Goal: Task Accomplishment & Management: Manage account settings

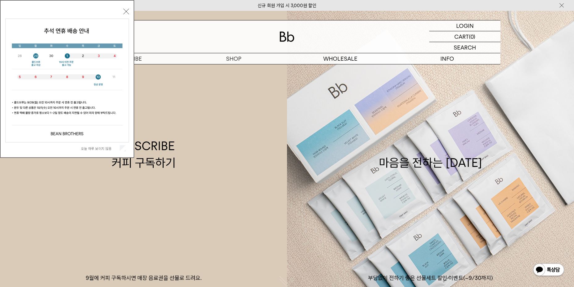
drag, startPoint x: 125, startPoint y: 9, endPoint x: 147, endPoint y: 14, distance: 23.0
click at [125, 10] on button "닫기" at bounding box center [126, 12] width 6 height 6
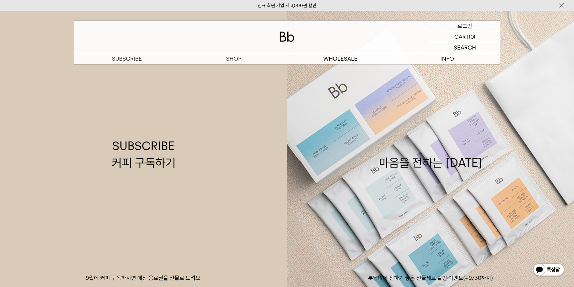
click at [463, 26] on p "로그인" at bounding box center [465, 25] width 15 height 11
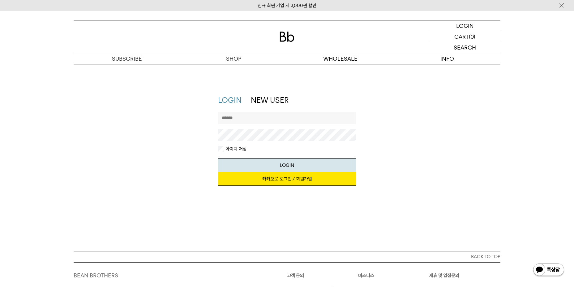
click at [322, 178] on link "카카오로 로그인 / 회원가입" at bounding box center [287, 179] width 138 height 14
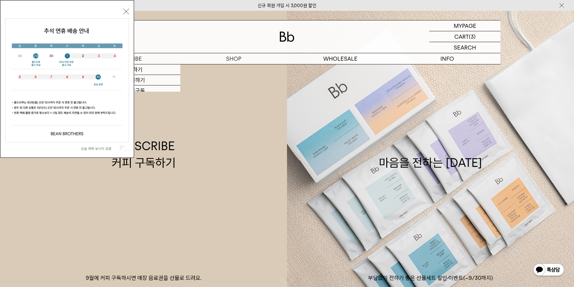
click at [124, 11] on button "닫기" at bounding box center [126, 12] width 6 height 6
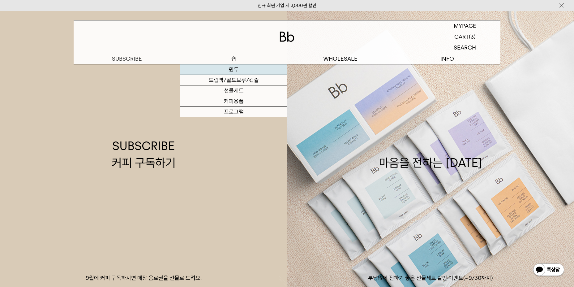
click at [235, 70] on link "원두" at bounding box center [233, 69] width 107 height 11
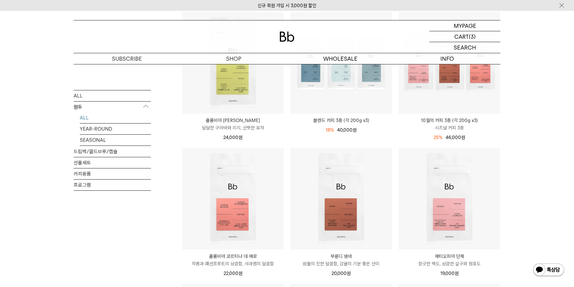
scroll to position [93, 0]
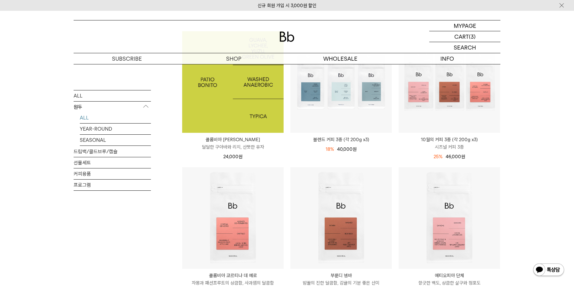
click at [244, 111] on img at bounding box center [232, 81] width 101 height 101
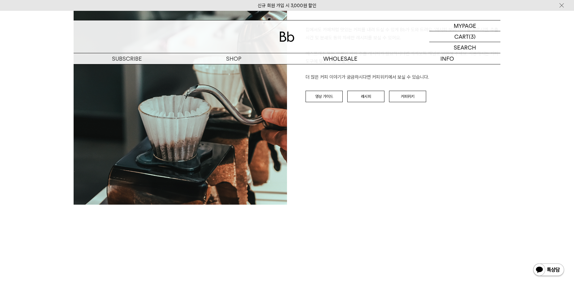
scroll to position [743, 0]
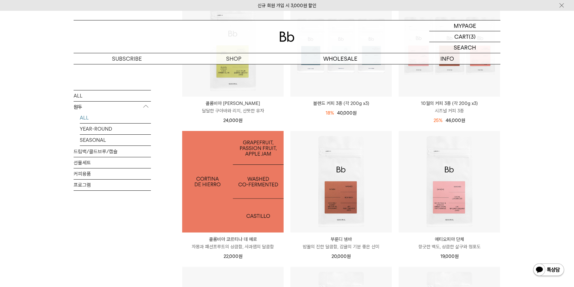
scroll to position [155, 0]
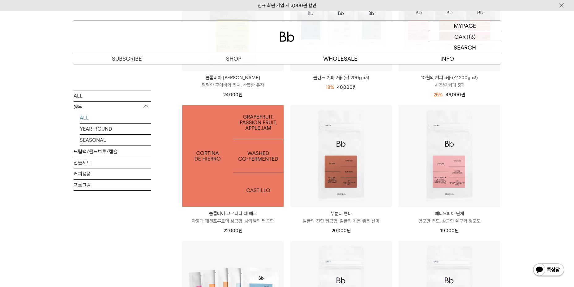
click at [251, 156] on img at bounding box center [232, 155] width 101 height 101
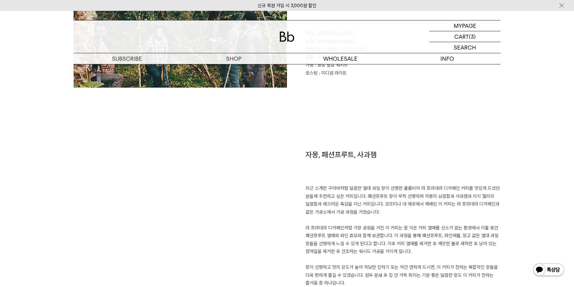
scroll to position [402, 0]
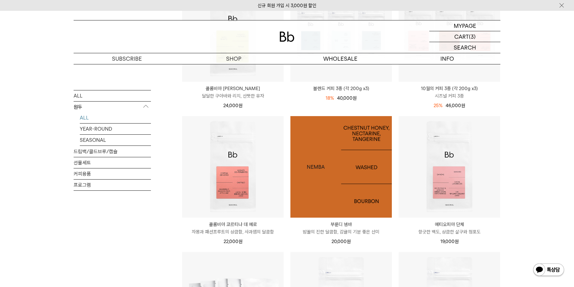
scroll to position [155, 0]
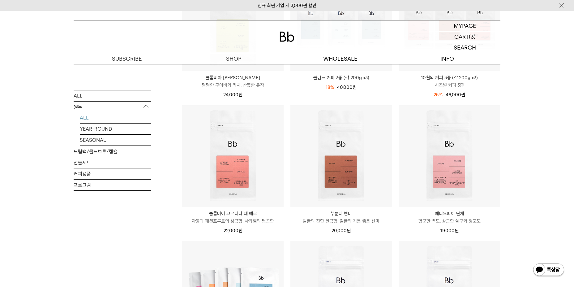
click at [418, 221] on p "향긋한 백도, 상큼한 살구와 청포도" at bounding box center [449, 220] width 101 height 7
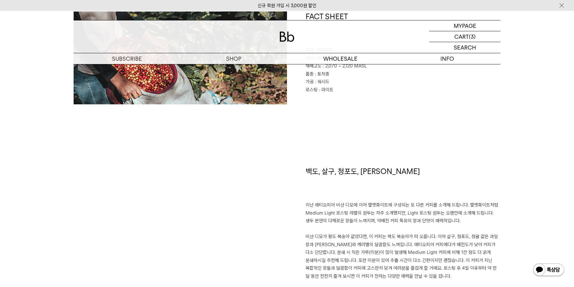
scroll to position [371, 0]
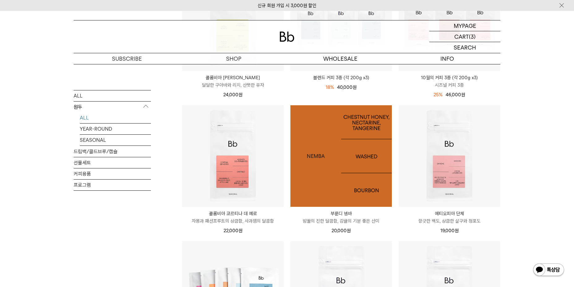
scroll to position [155, 0]
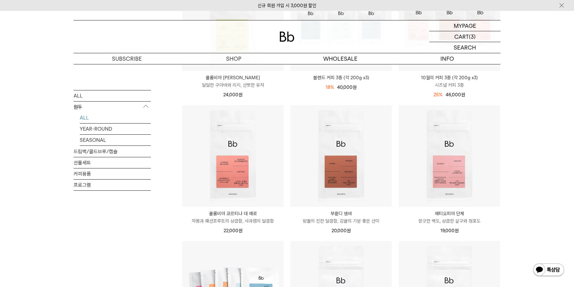
click at [336, 219] on p "밤꿀의 진한 달콤함, 감귤의 기분 좋은 산미" at bounding box center [341, 220] width 101 height 7
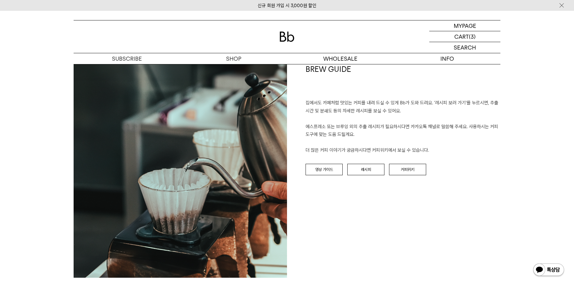
scroll to position [681, 0]
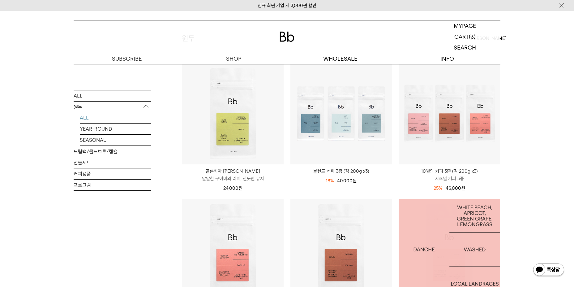
scroll to position [31, 0]
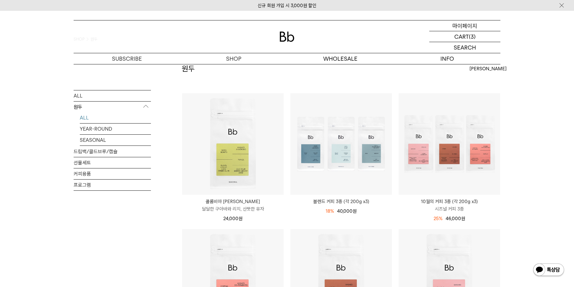
click at [465, 30] on p "마이페이지" at bounding box center [465, 25] width 25 height 11
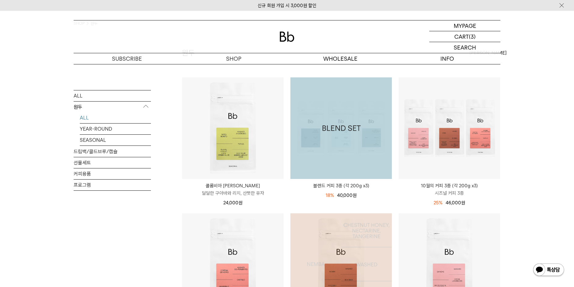
scroll to position [155, 0]
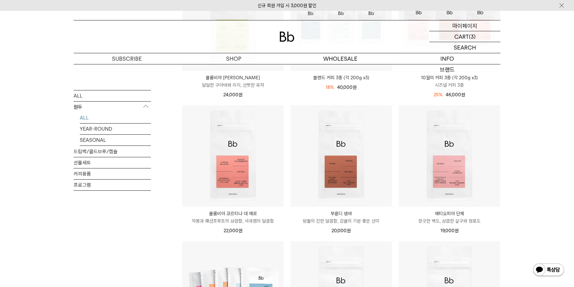
click at [471, 28] on p "마이페이지" at bounding box center [465, 25] width 25 height 11
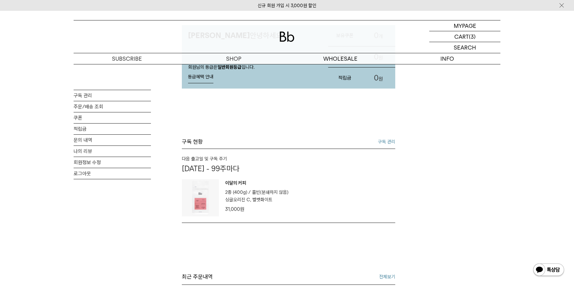
scroll to position [62, 0]
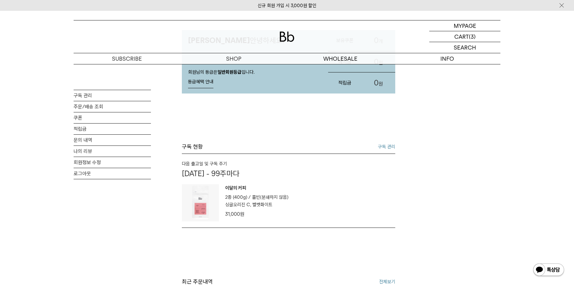
click at [382, 144] on link "구독 관리" at bounding box center [386, 146] width 17 height 7
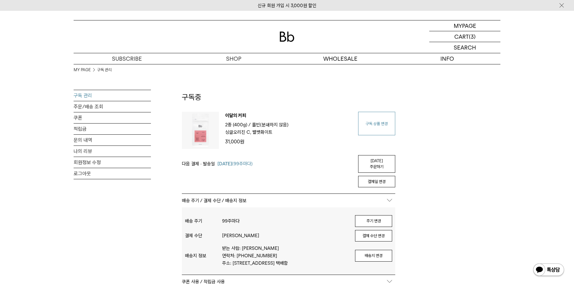
click at [378, 125] on link "구독 상품 변경" at bounding box center [376, 124] width 37 height 24
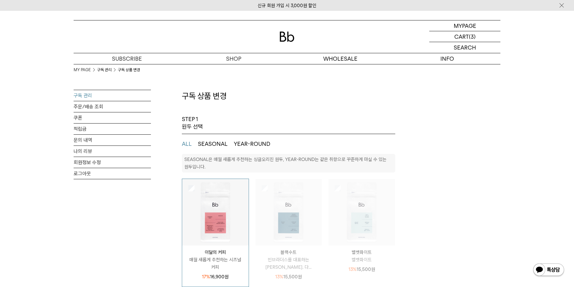
select select "**"
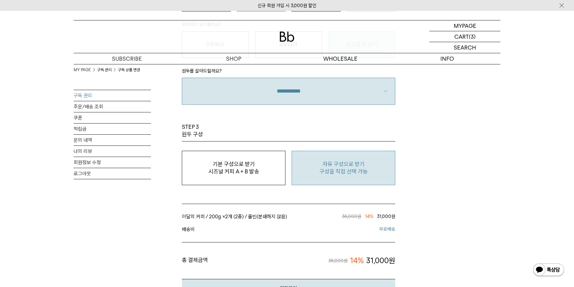
scroll to position [526, 0]
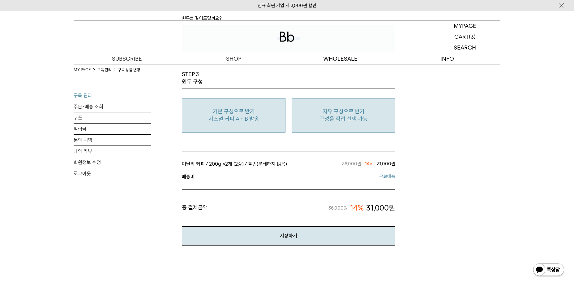
click at [259, 118] on p "시즈널 커피 A + B 발송" at bounding box center [233, 118] width 97 height 7
click at [338, 119] on p "구성을 직접 선택 가능" at bounding box center [343, 118] width 97 height 7
type input "*"
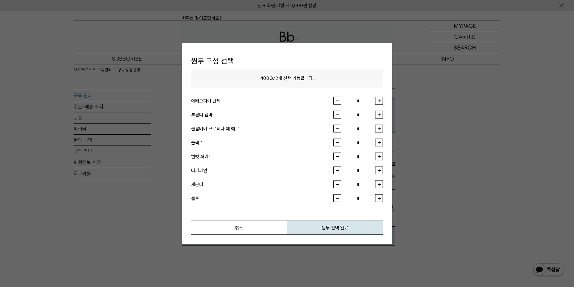
click at [376, 116] on button "button" at bounding box center [379, 115] width 8 height 8
type input "*"
click at [377, 128] on button "button" at bounding box center [379, 129] width 8 height 8
type input "*"
click at [353, 226] on button "원두 선택 완료" at bounding box center [335, 228] width 96 height 14
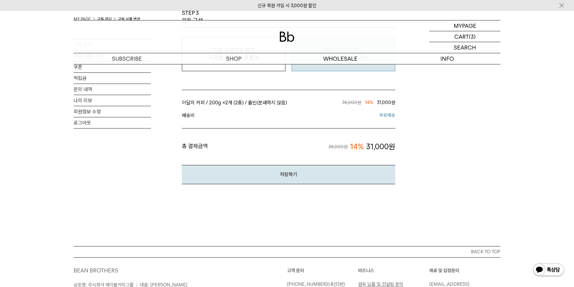
scroll to position [588, 0]
click at [276, 172] on button "저장하기" at bounding box center [289, 173] width 214 height 19
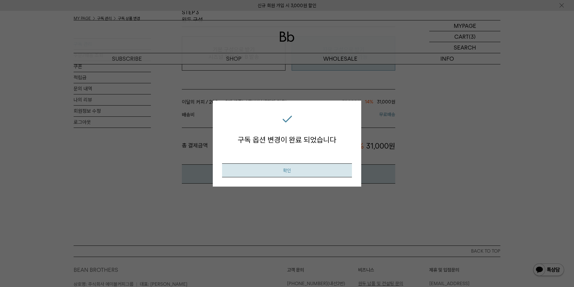
click at [283, 171] on button "확인" at bounding box center [287, 170] width 130 height 14
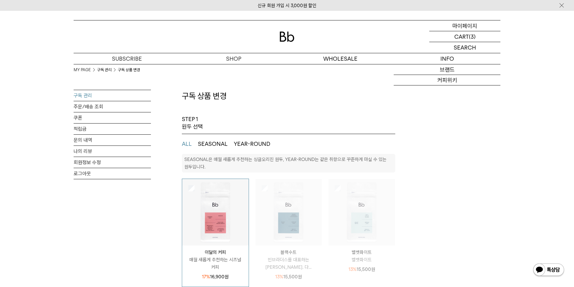
select select "**"
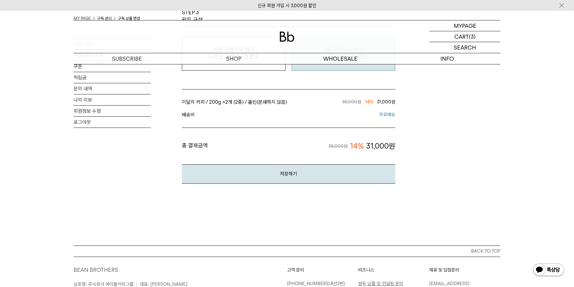
click at [0, 0] on p "마이페이지" at bounding box center [0, 0] width 0 height 0
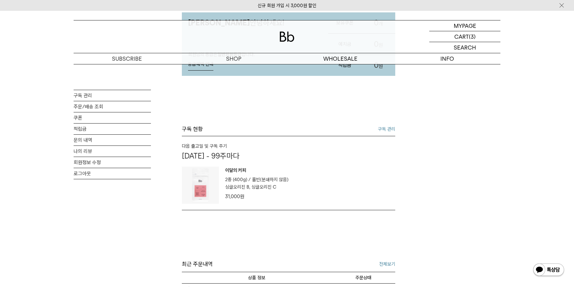
scroll to position [93, 0]
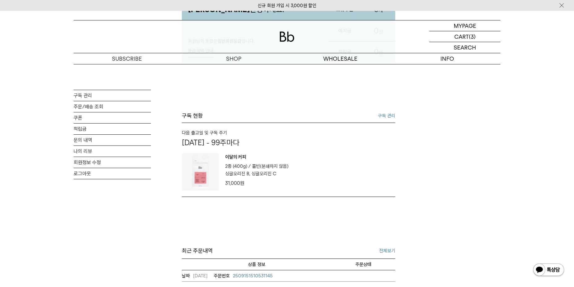
click at [386, 112] on link "구독 관리" at bounding box center [386, 115] width 17 height 7
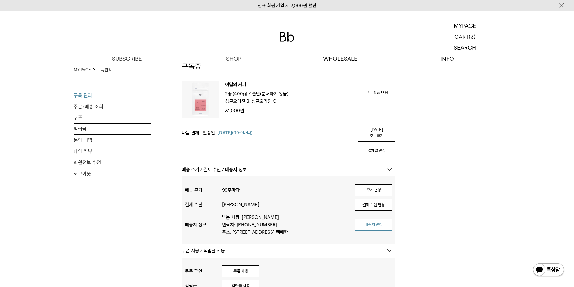
click at [369, 219] on button "배송지 변경" at bounding box center [373, 225] width 37 height 12
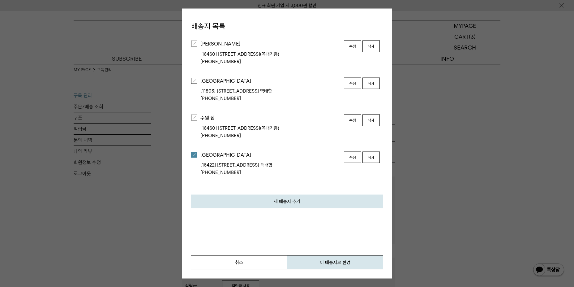
click at [197, 46] on div at bounding box center [194, 44] width 6 height 6
click at [336, 263] on button "이 배송지로 변경" at bounding box center [335, 262] width 96 height 14
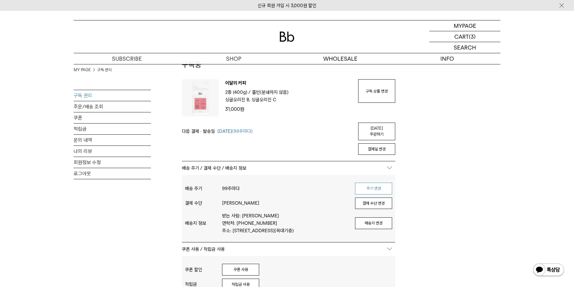
scroll to position [31, 0]
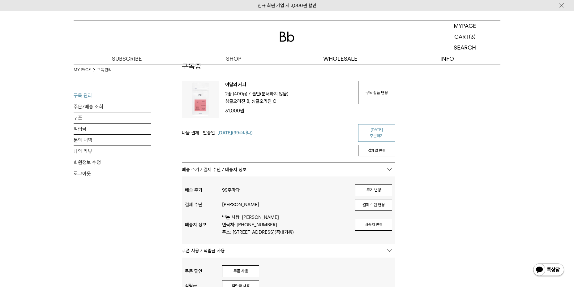
click at [390, 127] on link "[DATE] 주문하기" at bounding box center [376, 133] width 37 height 18
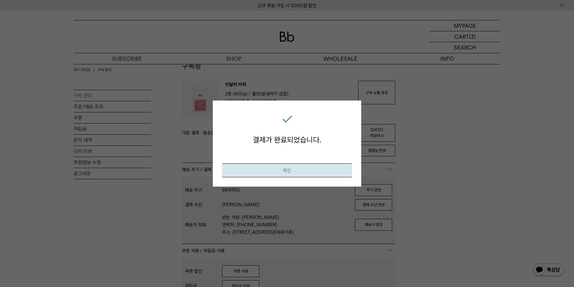
click at [316, 167] on button "확인" at bounding box center [287, 170] width 130 height 14
